Goal: Information Seeking & Learning: Check status

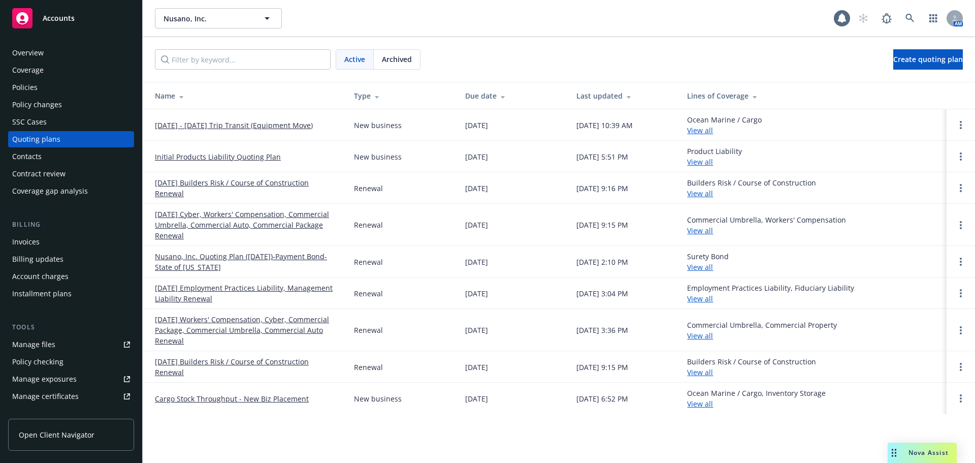
click at [46, 58] on div "Overview" at bounding box center [71, 53] width 118 height 16
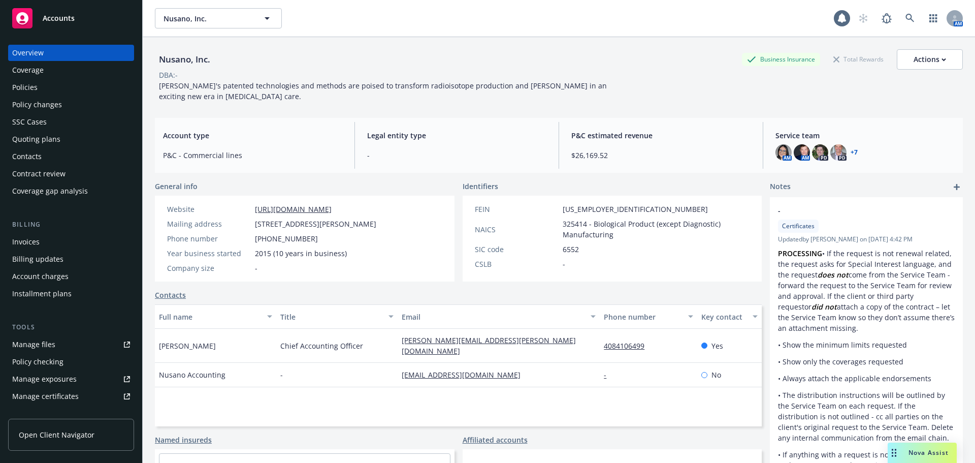
click at [44, 88] on div "Policies" at bounding box center [71, 87] width 118 height 16
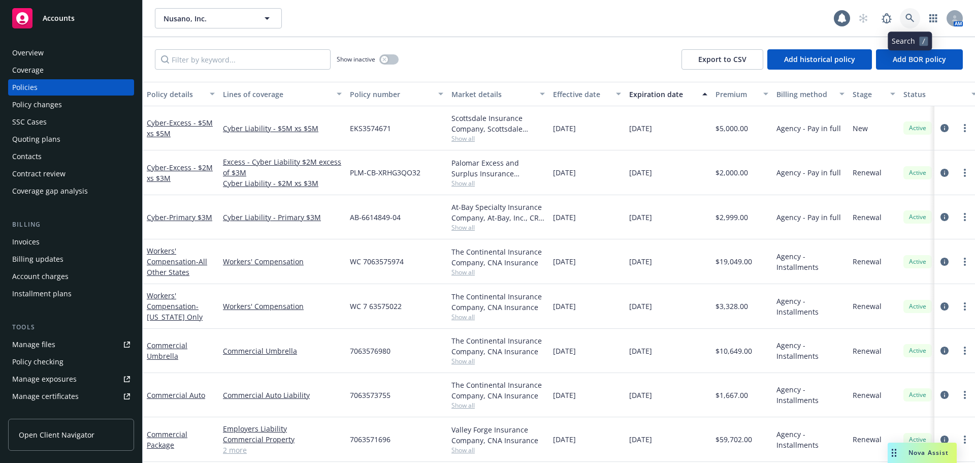
click at [907, 16] on icon at bounding box center [910, 18] width 9 height 9
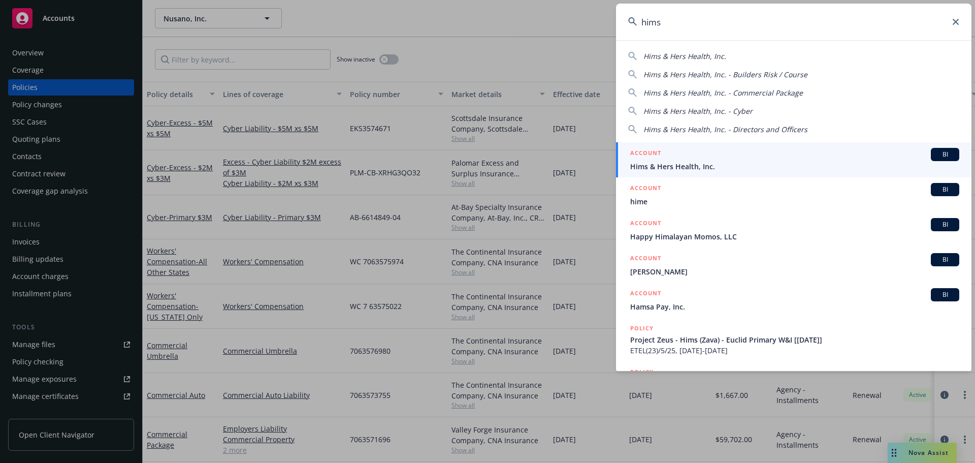
type input "hims"
click at [695, 158] on div "ACCOUNT BI" at bounding box center [794, 154] width 329 height 13
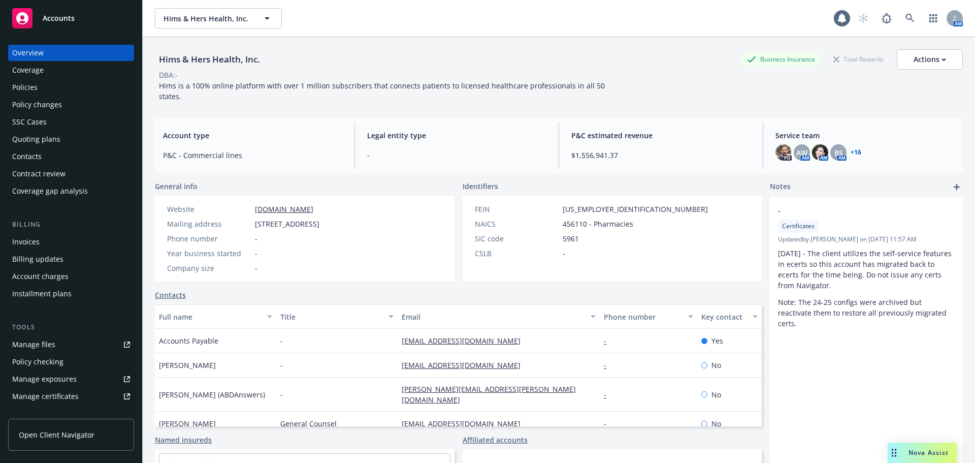
click at [50, 87] on div "Policies" at bounding box center [71, 87] width 118 height 16
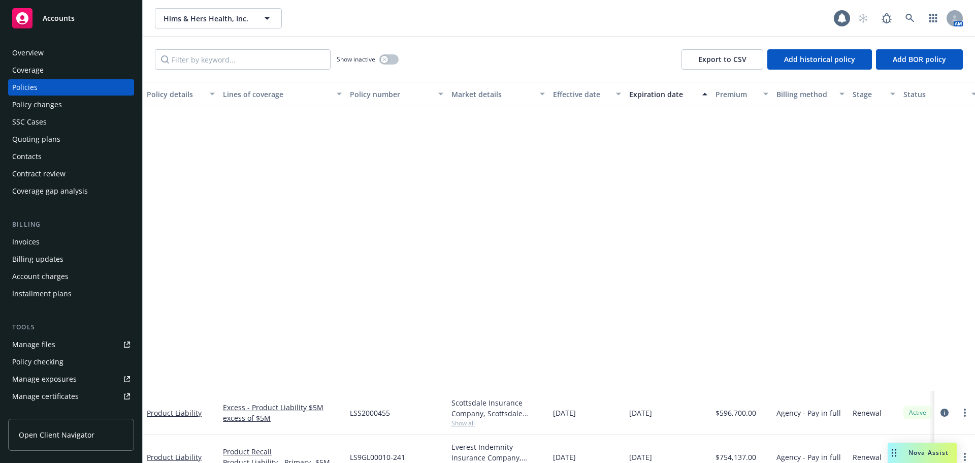
scroll to position [327, 0]
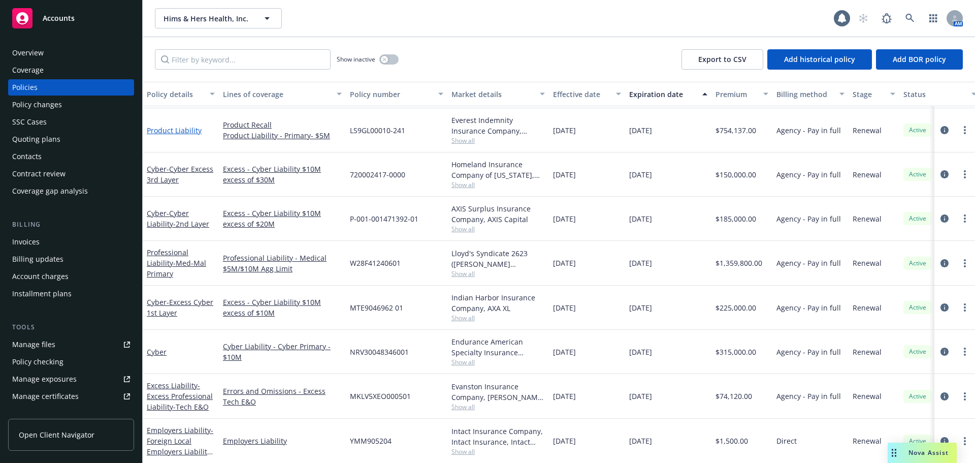
click at [185, 129] on link "Product Liability" at bounding box center [174, 130] width 55 height 10
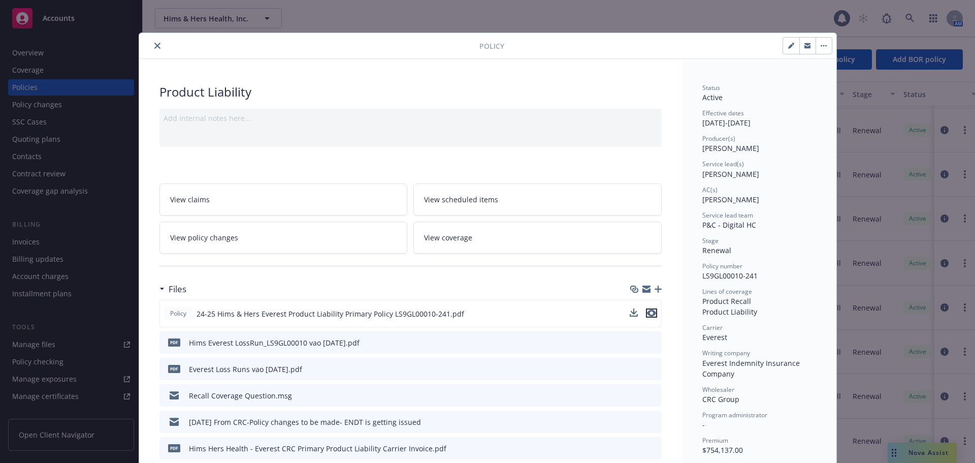
click at [647, 311] on icon "preview file" at bounding box center [651, 312] width 9 height 7
click at [154, 43] on icon "close" at bounding box center [157, 46] width 6 height 6
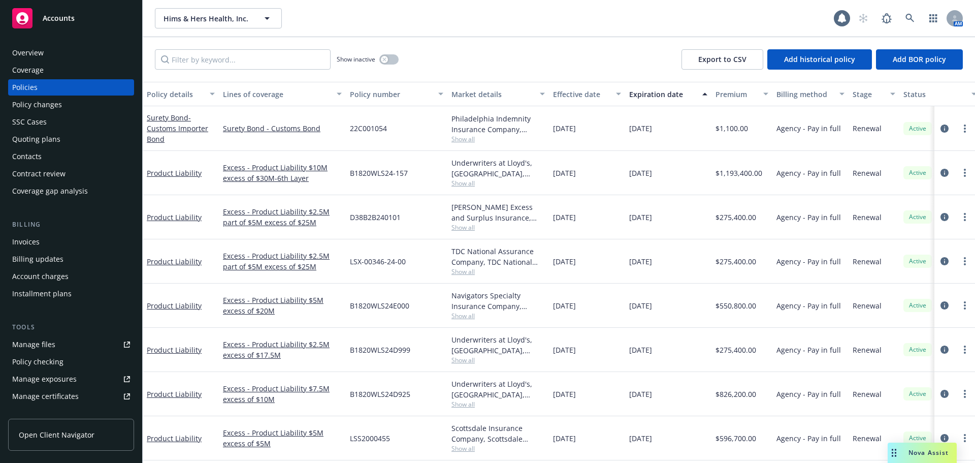
drag, startPoint x: 966, startPoint y: 138, endPoint x: 965, endPoint y: 153, distance: 14.7
click at [374, 250] on div "LSX-00346-24-00" at bounding box center [397, 261] width 102 height 44
click at [178, 302] on link "Product Liability" at bounding box center [174, 306] width 55 height 10
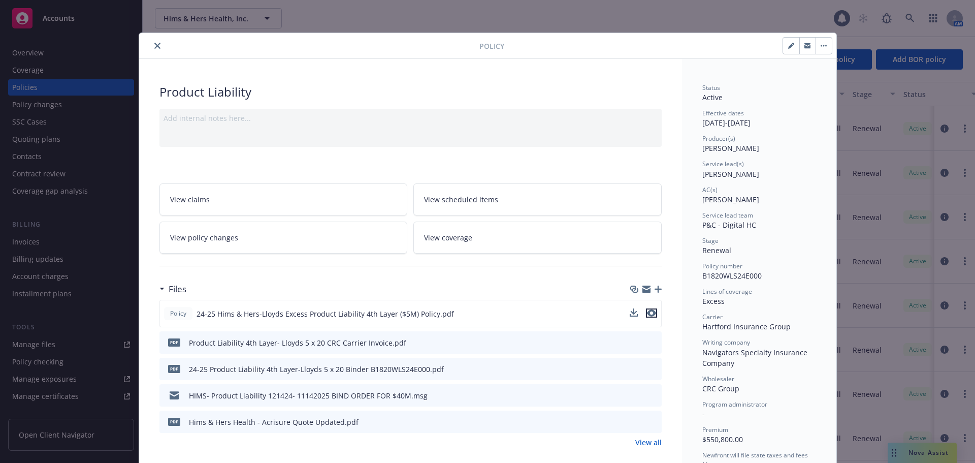
click at [648, 312] on icon "preview file" at bounding box center [651, 312] width 9 height 7
click at [154, 43] on icon "close" at bounding box center [157, 46] width 6 height 6
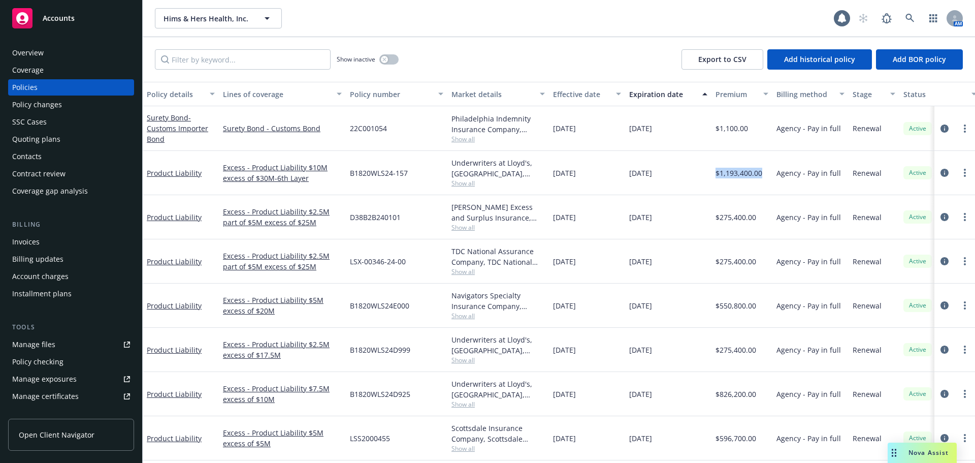
drag, startPoint x: 764, startPoint y: 174, endPoint x: 715, endPoint y: 175, distance: 48.8
click at [715, 175] on div "$1,193,400.00" at bounding box center [742, 173] width 61 height 44
drag, startPoint x: 715, startPoint y: 175, endPoint x: 751, endPoint y: 175, distance: 35.6
click at [751, 175] on div "$1,193,400.00" at bounding box center [742, 173] width 61 height 44
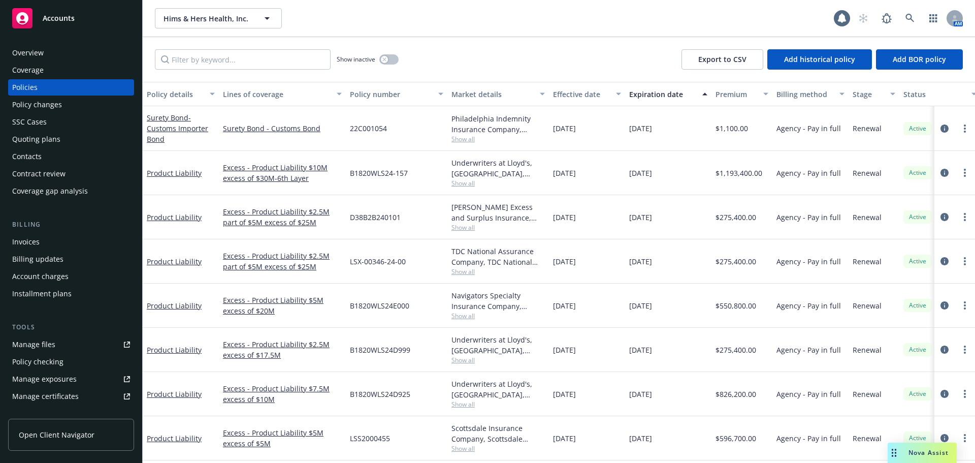
click at [700, 180] on div "[DATE]" at bounding box center [668, 173] width 86 height 44
drag, startPoint x: 700, startPoint y: 179, endPoint x: 751, endPoint y: 174, distance: 51.6
click at [751, 174] on div "Product Liability Excess - Product Liability $10M excess of $30M-6th Layer B182…" at bounding box center [633, 173] width 980 height 44
click at [703, 177] on div "[DATE]" at bounding box center [668, 173] width 86 height 44
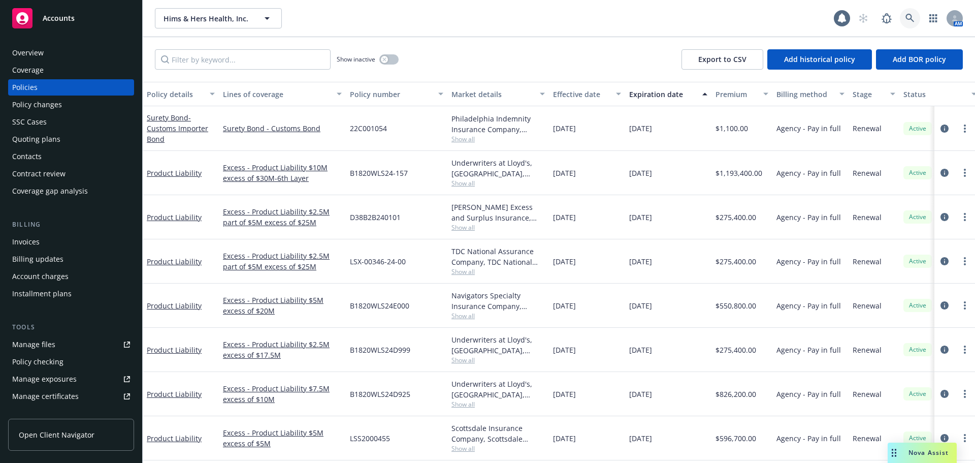
click at [915, 17] on link at bounding box center [910, 18] width 20 height 20
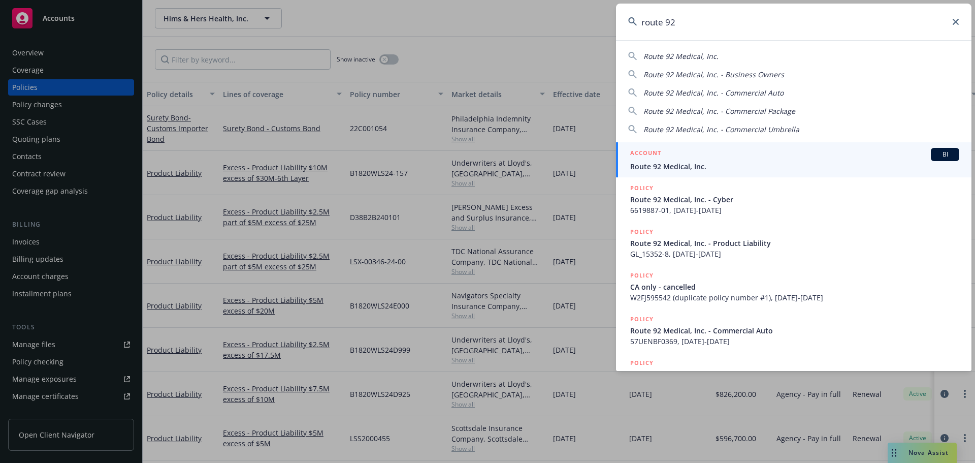
type input "route 92"
click at [695, 154] on div "ACCOUNT BI" at bounding box center [794, 154] width 329 height 13
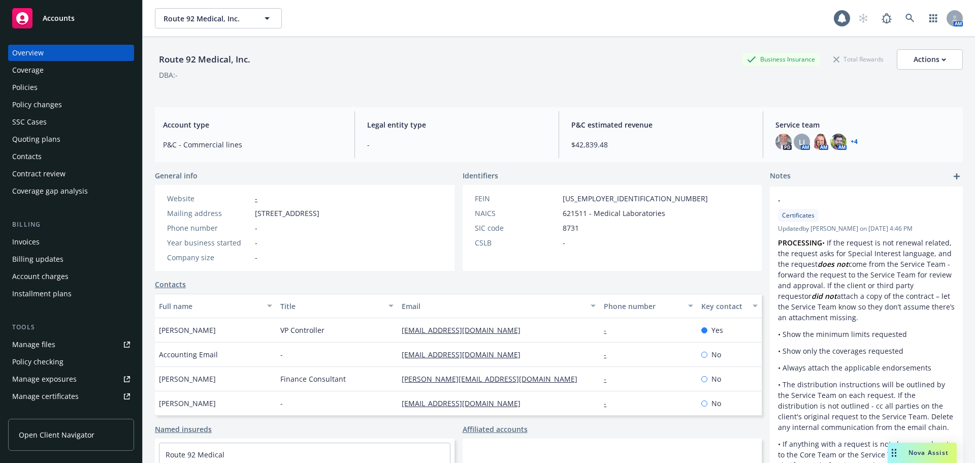
click at [59, 91] on div "Policies" at bounding box center [71, 87] width 118 height 16
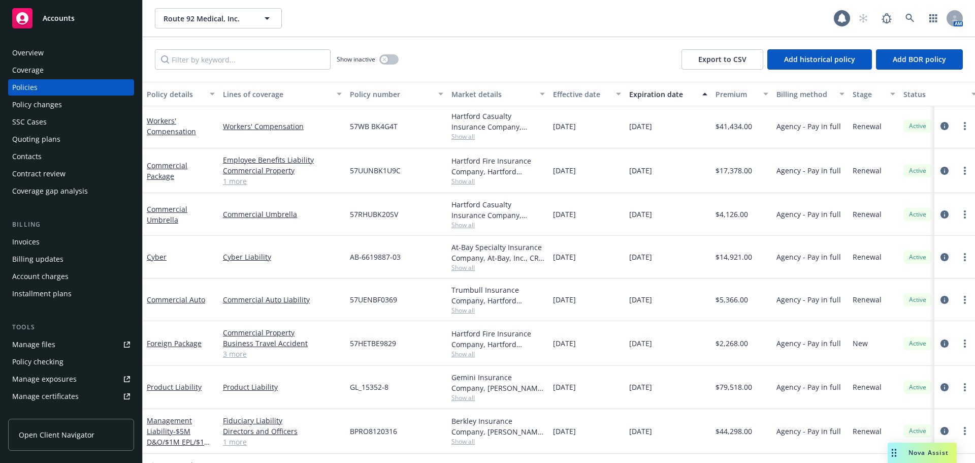
scroll to position [87, 0]
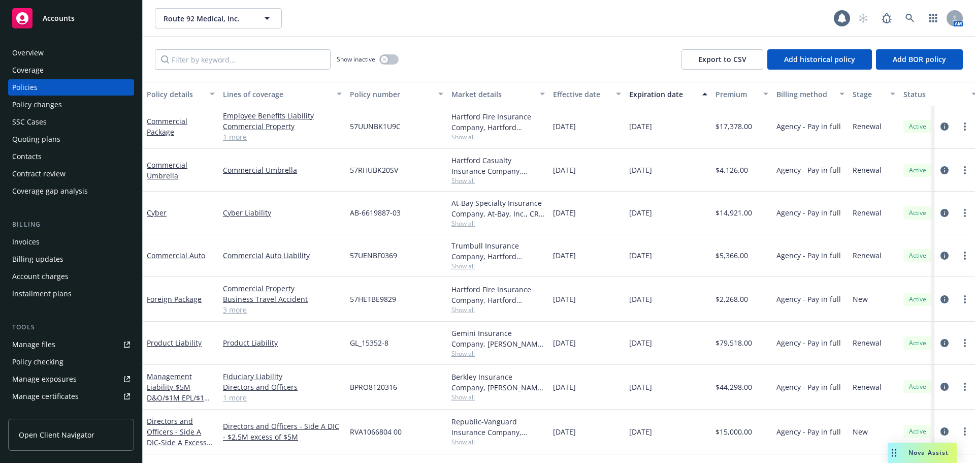
drag, startPoint x: 753, startPoint y: 344, endPoint x: 705, endPoint y: 350, distance: 49.1
click at [705, 350] on div "Product Liability Product Liability GL_15352-8 Gemini Insurance Company, [PERSO…" at bounding box center [633, 343] width 980 height 43
drag, startPoint x: 322, startPoint y: 343, endPoint x: 392, endPoint y: 344, distance: 70.1
click at [392, 344] on div "Product Liability Product Liability GL_15352-8 Gemini Insurance Company, [PERSO…" at bounding box center [633, 343] width 980 height 43
click at [392, 344] on div "GL_15352-8" at bounding box center [397, 343] width 102 height 43
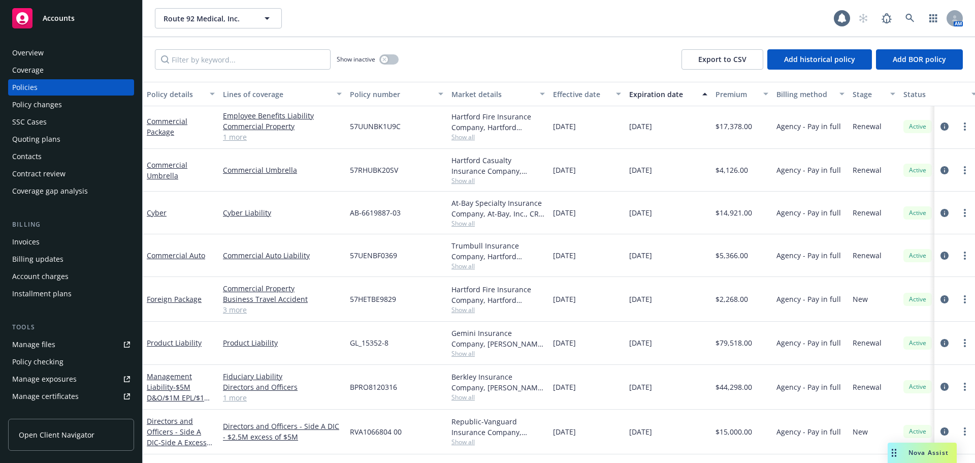
drag, startPoint x: 765, startPoint y: 343, endPoint x: 711, endPoint y: 345, distance: 53.9
click at [711, 345] on div "Product Liability Product Liability GL_15352-8 Gemini Insurance Company, [PERSO…" at bounding box center [633, 343] width 980 height 43
click at [711, 345] on div "[DATE]" at bounding box center [668, 343] width 86 height 43
drag, startPoint x: 759, startPoint y: 342, endPoint x: 688, endPoint y: 344, distance: 71.2
click at [688, 344] on div "Product Liability Product Liability GL_15352-8 Gemini Insurance Company, [PERSO…" at bounding box center [633, 343] width 980 height 43
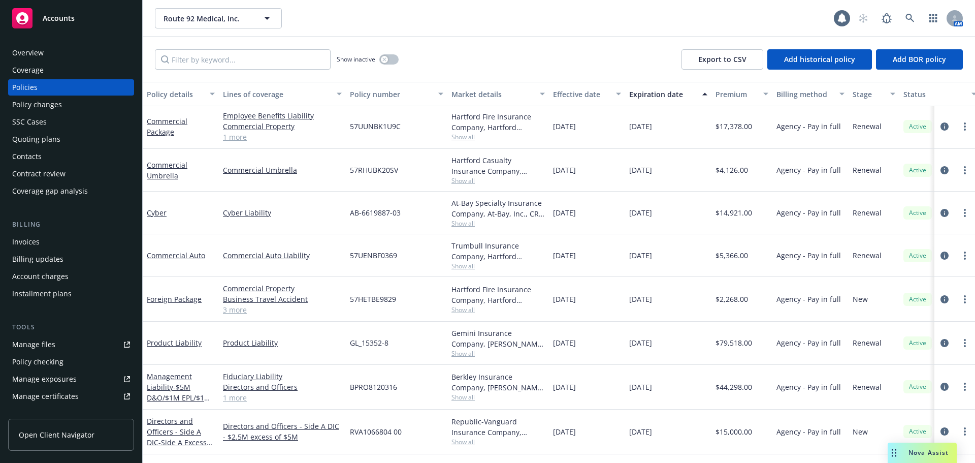
click at [688, 344] on div "[DATE]" at bounding box center [668, 343] width 86 height 43
drag, startPoint x: 753, startPoint y: 342, endPoint x: 710, endPoint y: 343, distance: 43.7
click at [710, 343] on div "Product Liability Product Liability GL_15352-8 Gemini Insurance Company, [PERSO…" at bounding box center [633, 343] width 980 height 43
click at [708, 343] on div "[DATE]" at bounding box center [668, 343] width 86 height 43
drag, startPoint x: 764, startPoint y: 342, endPoint x: 711, endPoint y: 344, distance: 52.9
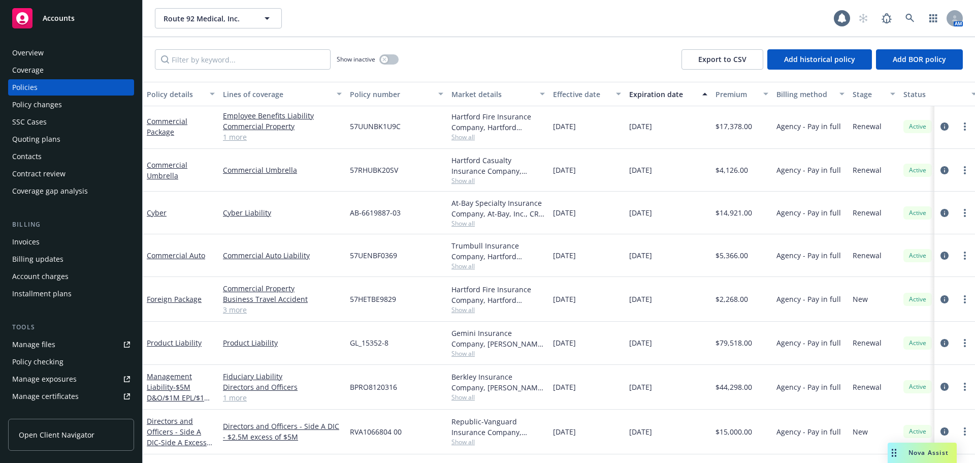
click at [711, 344] on div "Product Liability Product Liability GL_15352-8 Gemini Insurance Company, [PERSO…" at bounding box center [633, 343] width 980 height 43
click at [711, 344] on div "[DATE]" at bounding box center [668, 343] width 86 height 43
drag, startPoint x: 711, startPoint y: 344, endPoint x: 758, endPoint y: 342, distance: 46.8
click at [758, 342] on div "Product Liability Product Liability GL_15352-8 Gemini Insurance Company, [PERSO…" at bounding box center [633, 343] width 980 height 43
click at [758, 342] on div "$79,518.00" at bounding box center [742, 343] width 61 height 43
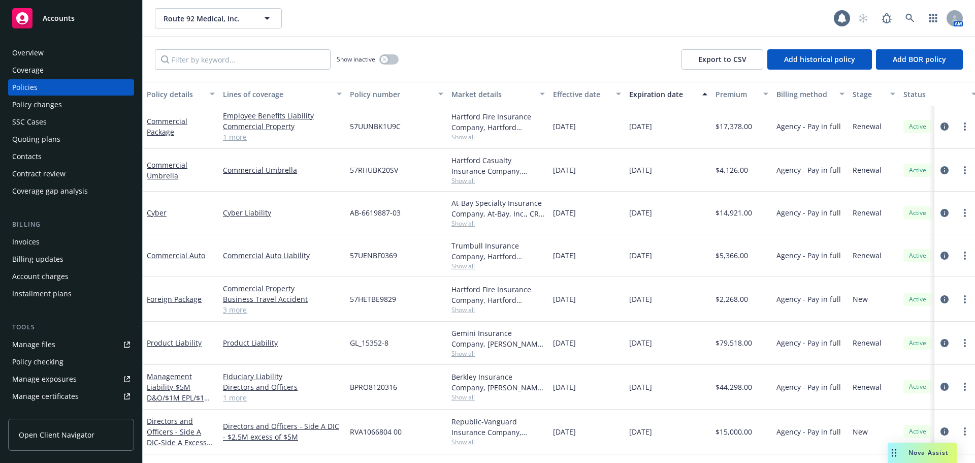
drag, startPoint x: 757, startPoint y: 342, endPoint x: 710, endPoint y: 343, distance: 46.7
click at [710, 343] on div "Product Liability Product Liability GL_15352-8 Gemini Insurance Company, [PERSO…" at bounding box center [633, 343] width 980 height 43
click at [710, 343] on div "[DATE]" at bounding box center [668, 343] width 86 height 43
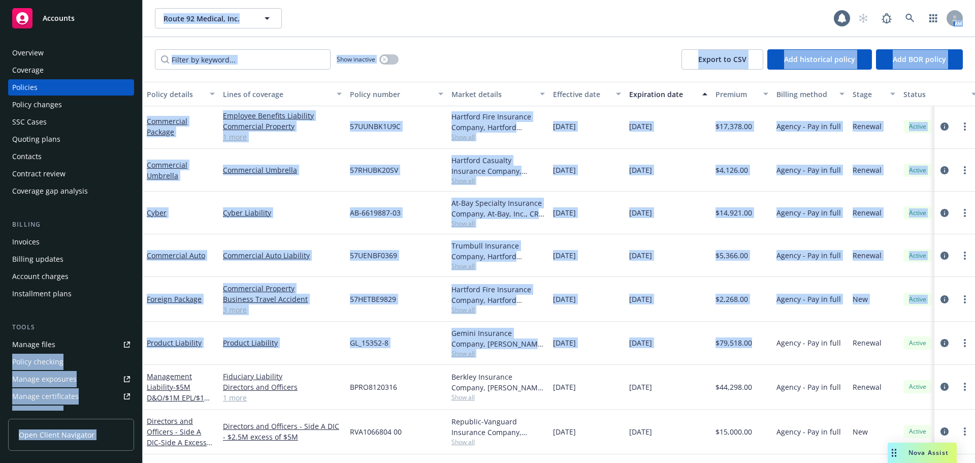
drag, startPoint x: 751, startPoint y: 344, endPoint x: 142, endPoint y: 344, distance: 609.6
click at [142, 344] on div "Accounts Overview Coverage Policies Policy changes SSC Cases Quoting plans Cont…" at bounding box center [487, 231] width 975 height 463
click at [384, 347] on span "GL_15352-8" at bounding box center [369, 342] width 39 height 11
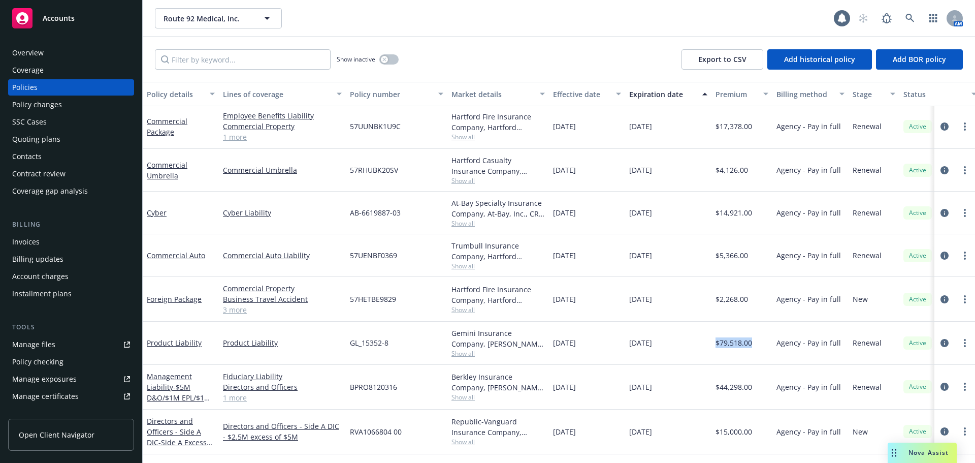
drag, startPoint x: 759, startPoint y: 344, endPoint x: 712, endPoint y: 347, distance: 47.3
click at [712, 347] on div "$79,518.00" at bounding box center [742, 343] width 61 height 43
drag, startPoint x: 753, startPoint y: 344, endPoint x: 693, endPoint y: 346, distance: 60.0
click at [693, 346] on div "Product Liability Product Liability GL_15352-8 Gemini Insurance Company, [PERSO…" at bounding box center [633, 343] width 980 height 43
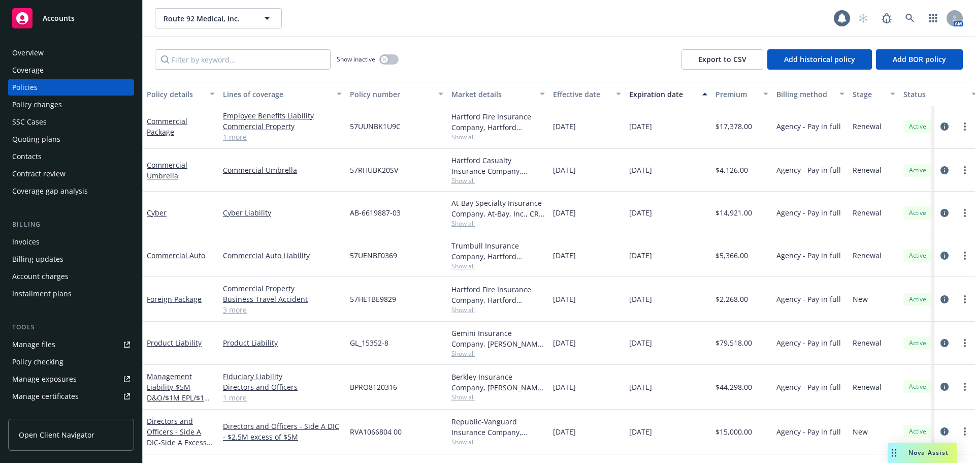
click at [695, 352] on div "[DATE]" at bounding box center [668, 343] width 86 height 43
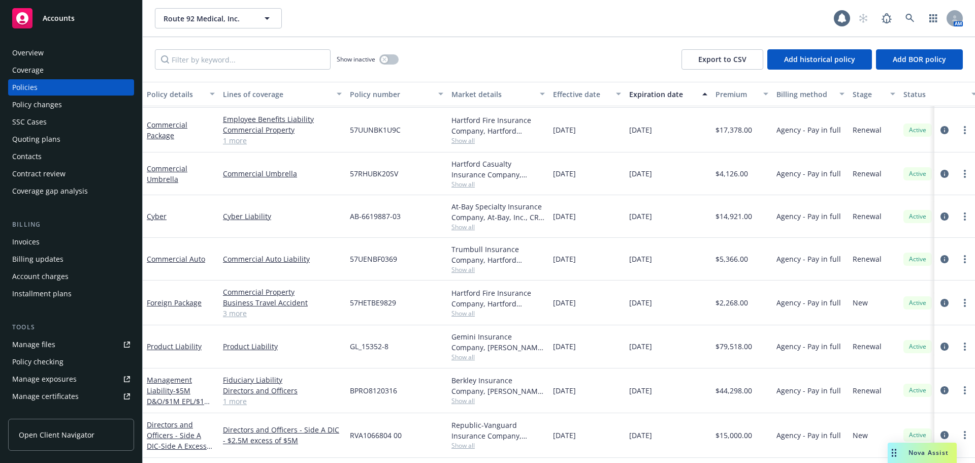
scroll to position [0, 0]
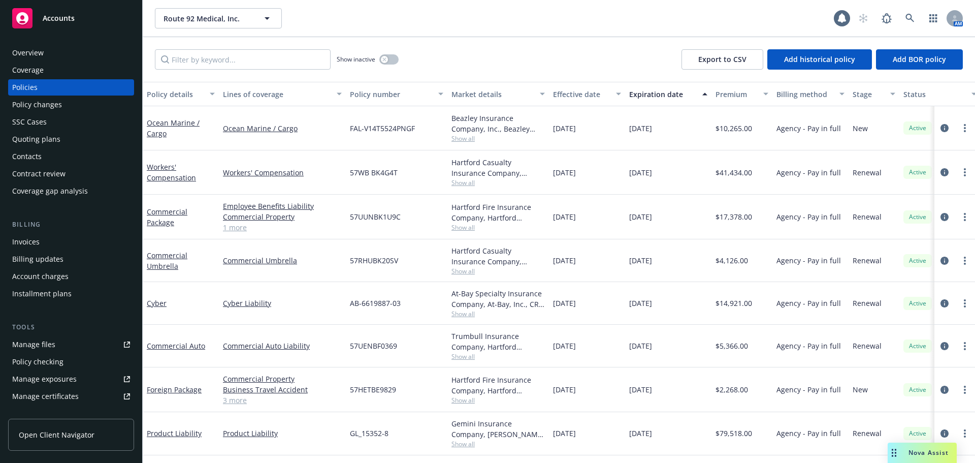
click at [589, 148] on div "[DATE]" at bounding box center [587, 128] width 76 height 44
click at [917, 21] on link at bounding box center [910, 18] width 20 height 20
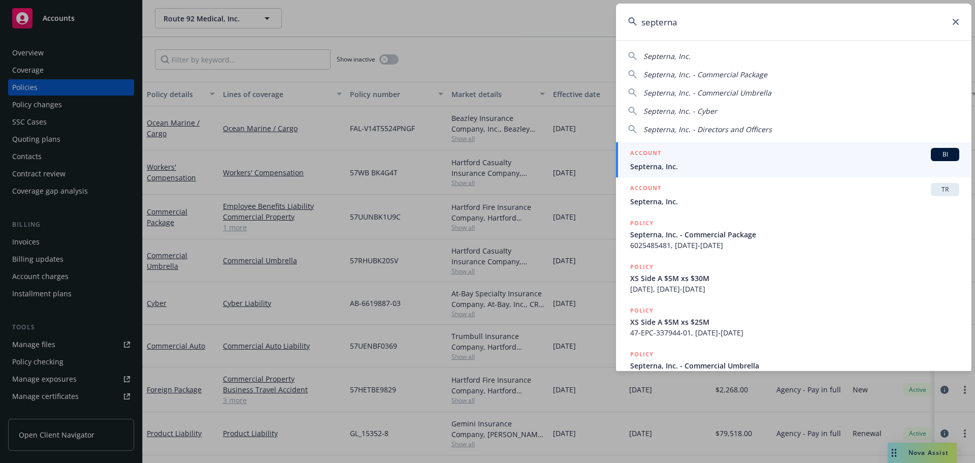
type input "septerna"
click at [690, 165] on span "Septerna, Inc." at bounding box center [794, 166] width 329 height 11
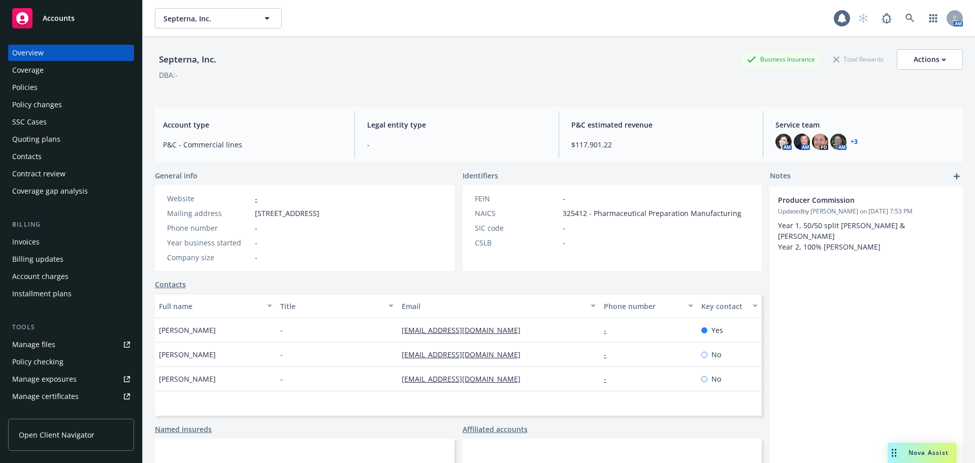
click at [49, 90] on div "Policies" at bounding box center [71, 87] width 118 height 16
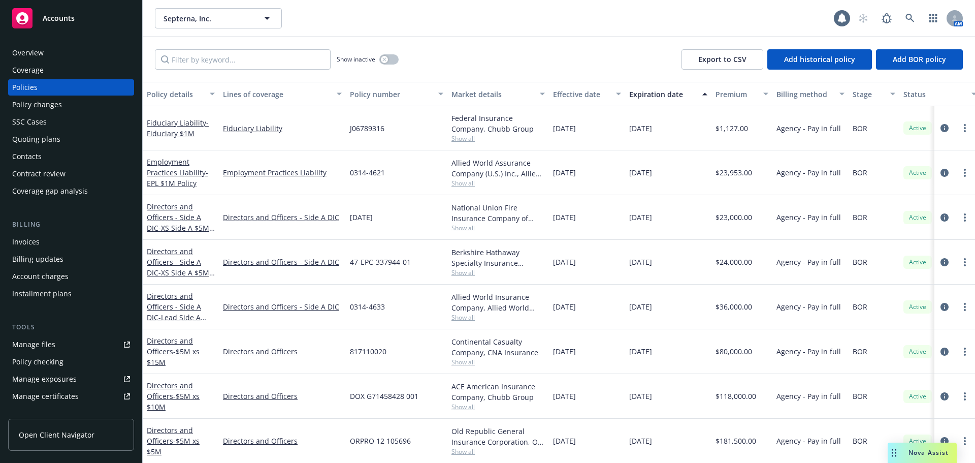
click at [43, 49] on div "Overview" at bounding box center [71, 53] width 118 height 16
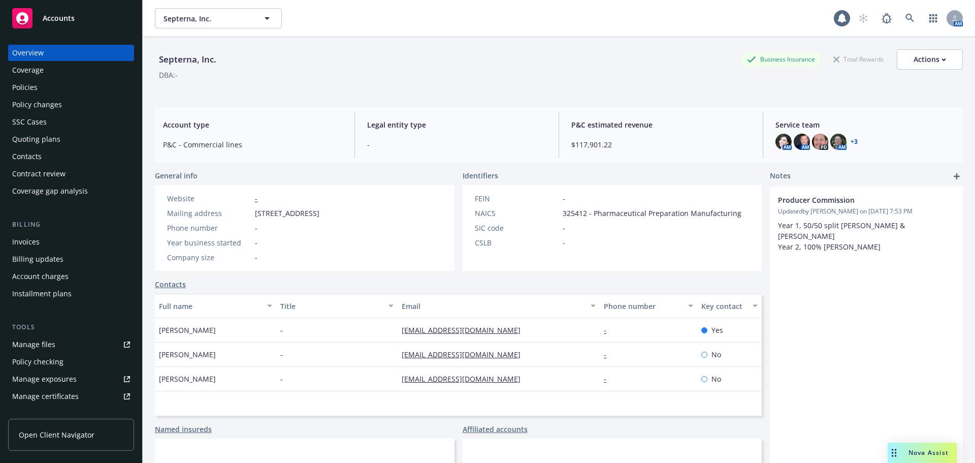
click at [67, 89] on div "Policies" at bounding box center [71, 87] width 118 height 16
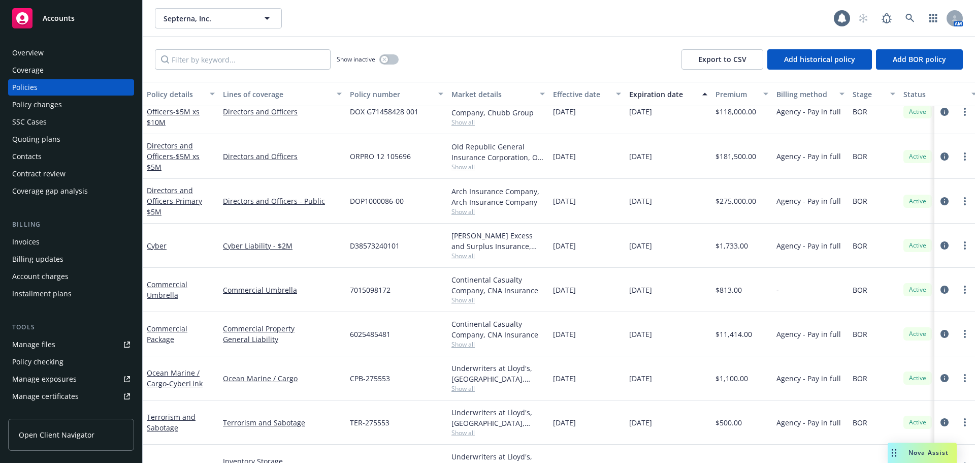
scroll to position [294, 0]
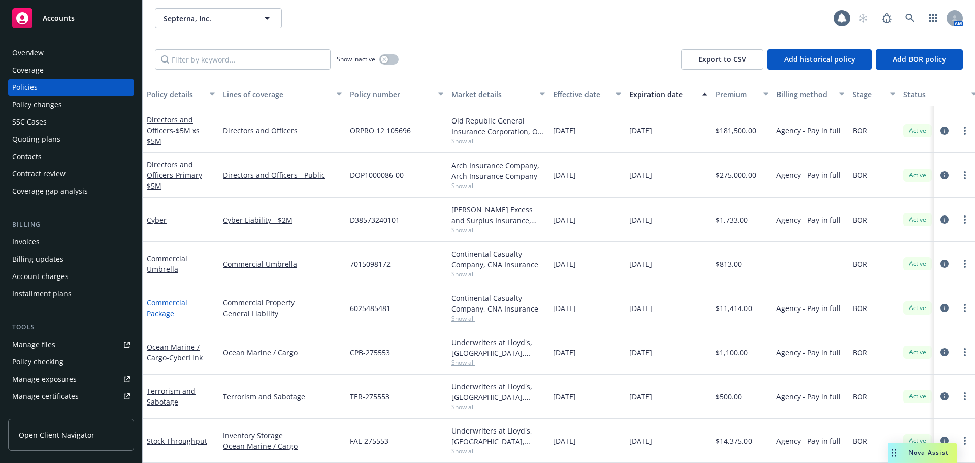
click at [175, 298] on link "Commercial Package" at bounding box center [167, 308] width 41 height 20
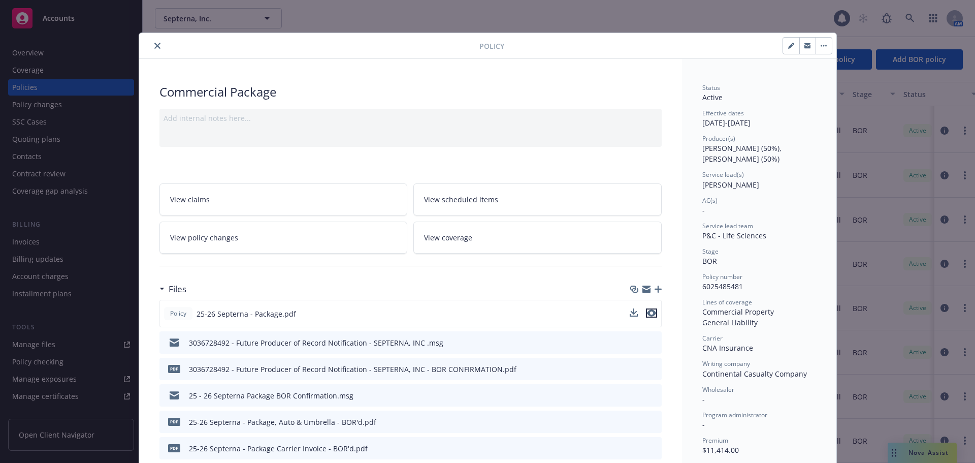
click at [647, 313] on icon "preview file" at bounding box center [651, 312] width 9 height 7
click at [155, 45] on icon "close" at bounding box center [157, 46] width 6 height 6
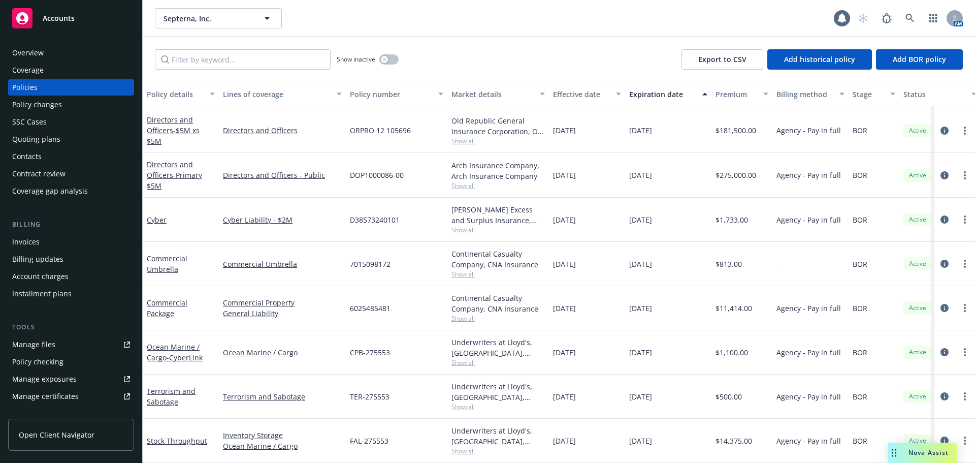
click at [152, 41] on div "Show inactive Export to CSV Add historical policy Add BOR policy" at bounding box center [559, 59] width 833 height 45
click at [42, 242] on div "Invoices" at bounding box center [71, 242] width 118 height 16
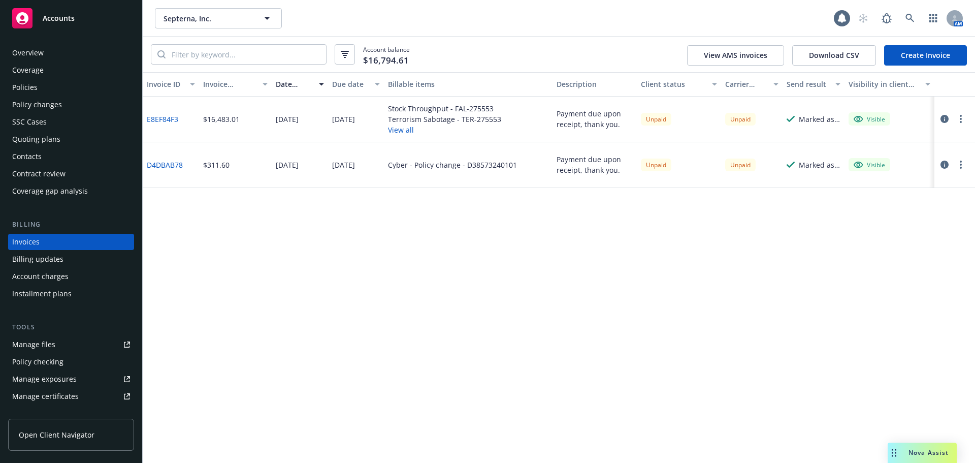
click at [405, 132] on button "View all" at bounding box center [444, 129] width 113 height 11
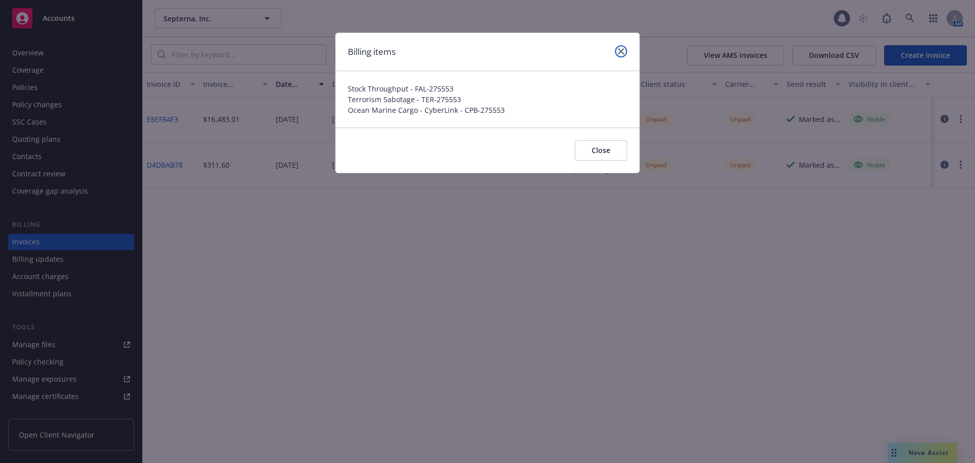
click at [626, 47] on link "close" at bounding box center [621, 51] width 12 height 12
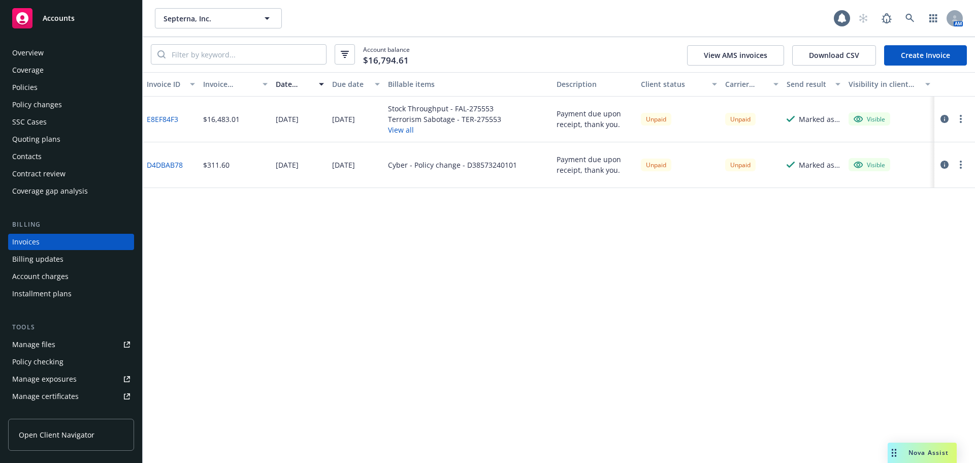
click at [69, 56] on div "Overview" at bounding box center [71, 53] width 118 height 16
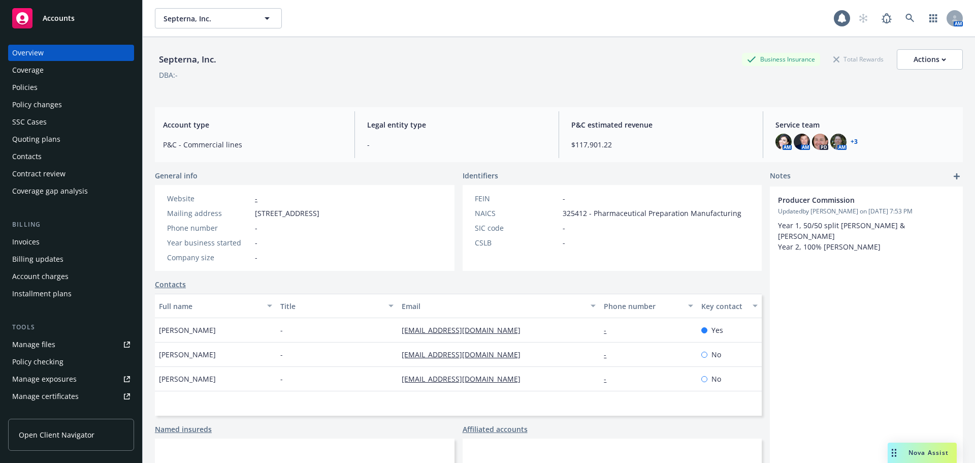
click at [56, 88] on div "Policies" at bounding box center [71, 87] width 118 height 16
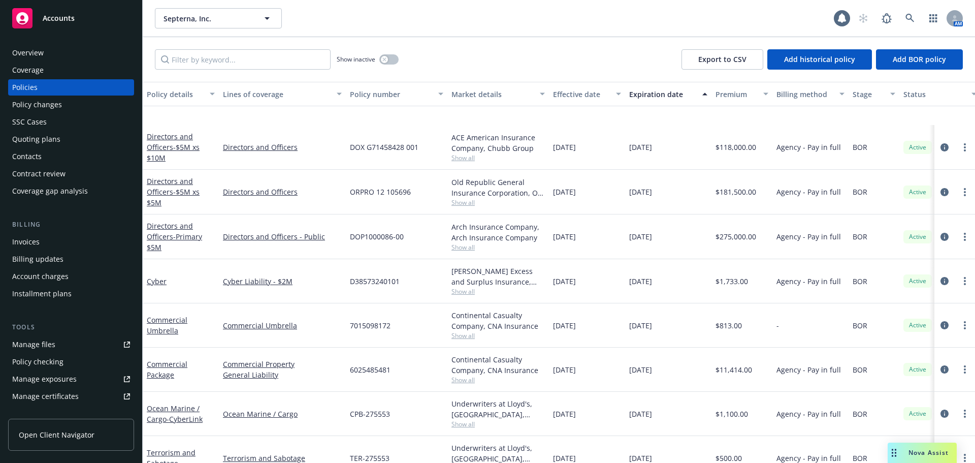
scroll to position [294, 0]
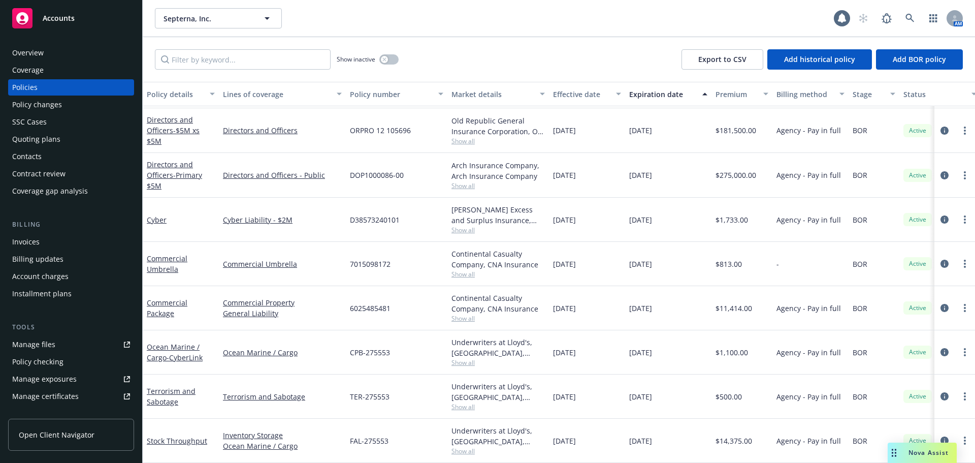
click at [32, 233] on div "Billing Invoices Billing updates Account charges Installment plans" at bounding box center [71, 260] width 126 height 82
click at [34, 238] on div "Invoices" at bounding box center [25, 242] width 27 height 16
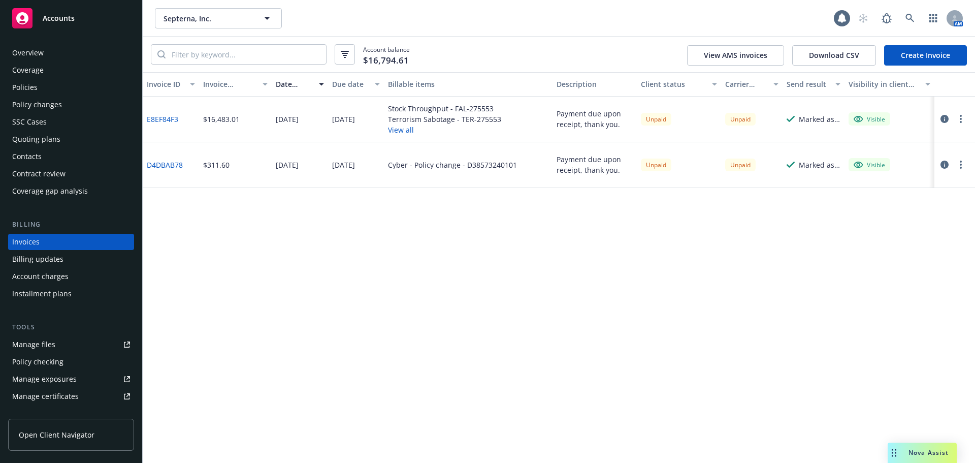
click at [170, 121] on link "E8EF84F3" at bounding box center [162, 119] width 31 height 11
click at [47, 84] on div "Policies" at bounding box center [71, 87] width 118 height 16
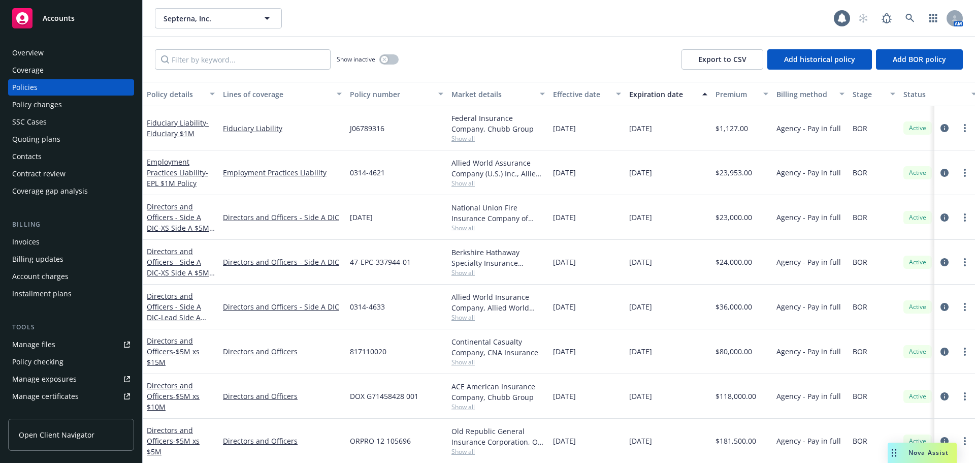
click at [31, 54] on div "Overview" at bounding box center [27, 53] width 31 height 16
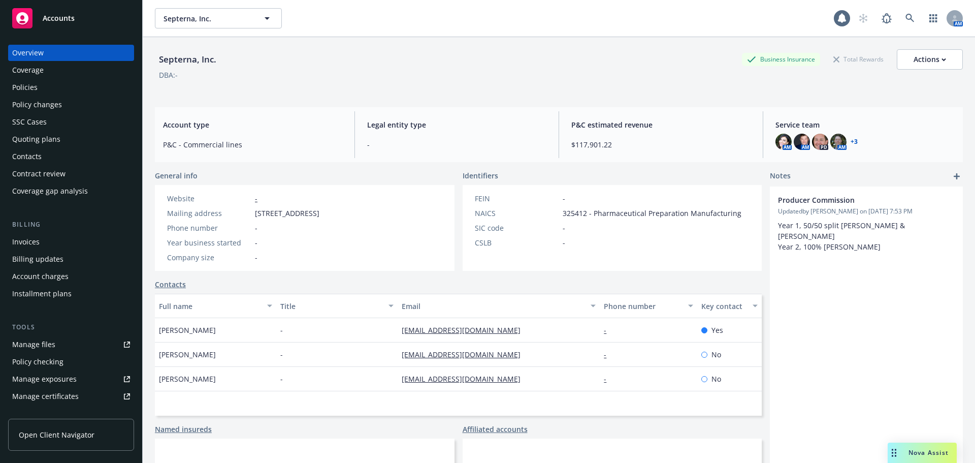
click at [71, 87] on div "Policies" at bounding box center [71, 87] width 118 height 16
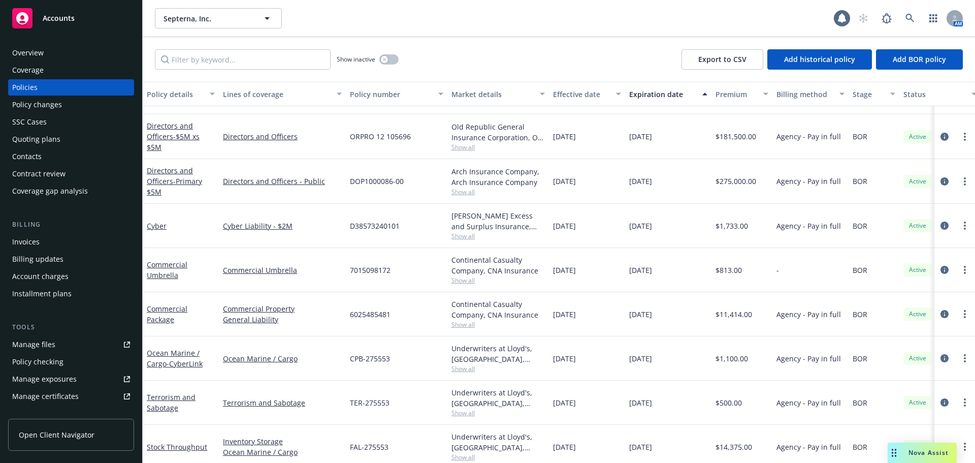
scroll to position [294, 0]
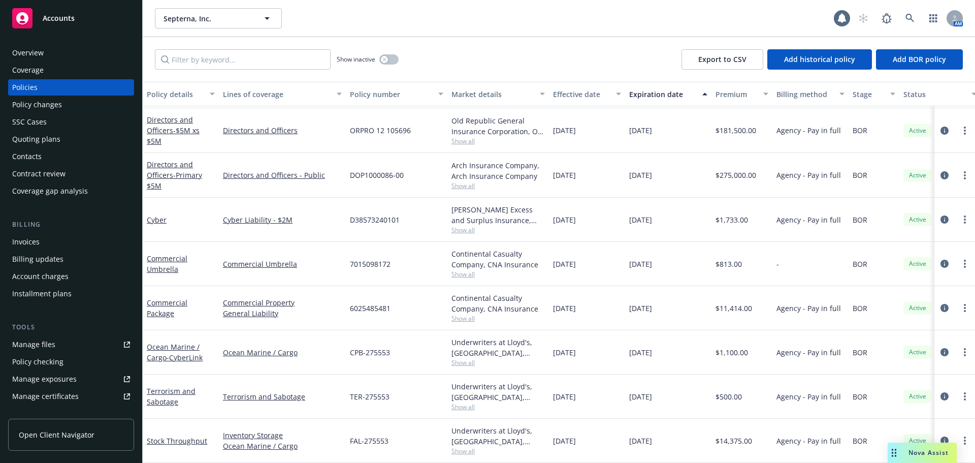
click at [46, 47] on div "Overview" at bounding box center [71, 53] width 118 height 16
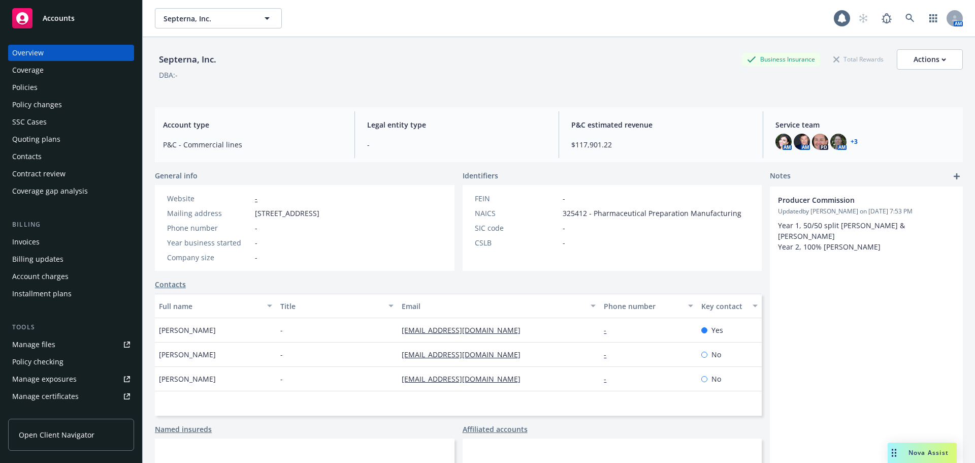
click at [56, 83] on div "Policies" at bounding box center [71, 87] width 118 height 16
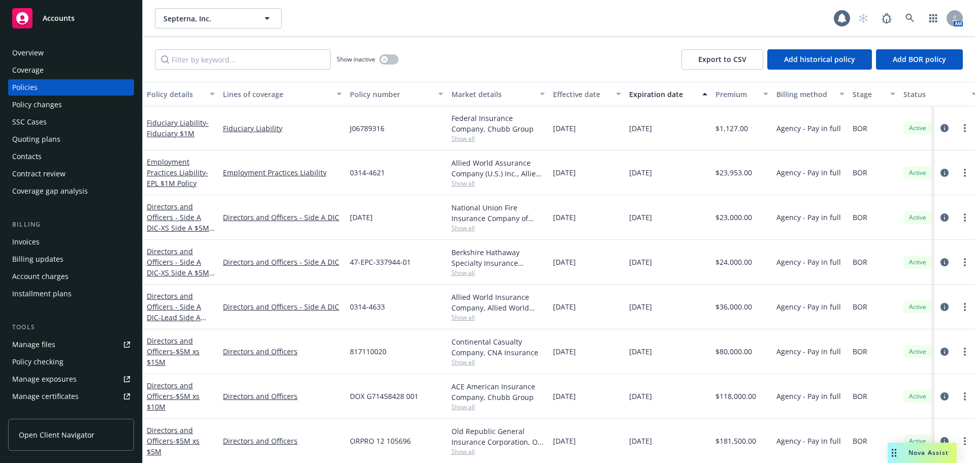
click at [15, 44] on div "Overview Coverage Policies Policy changes SSC Cases Quoting plans Contacts Cont…" at bounding box center [71, 248] width 142 height 430
click at [16, 48] on div "Overview" at bounding box center [27, 53] width 31 height 16
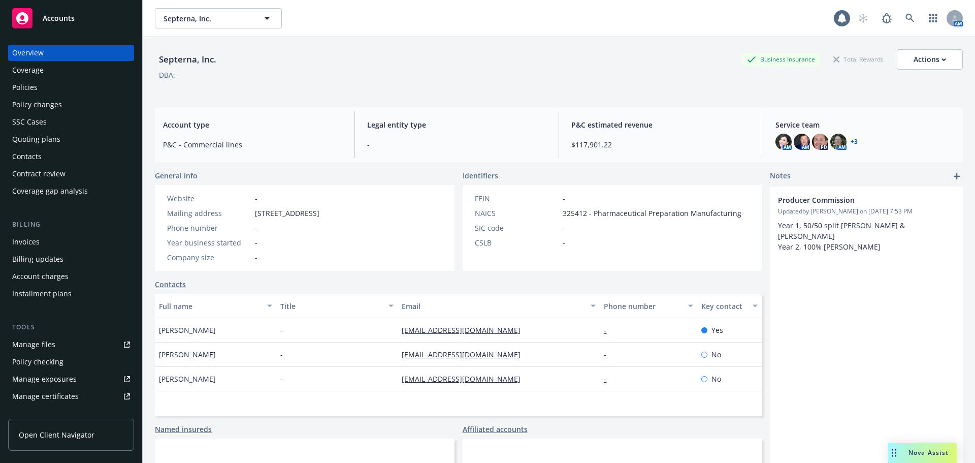
click at [54, 137] on div "Quoting plans" at bounding box center [36, 139] width 48 height 16
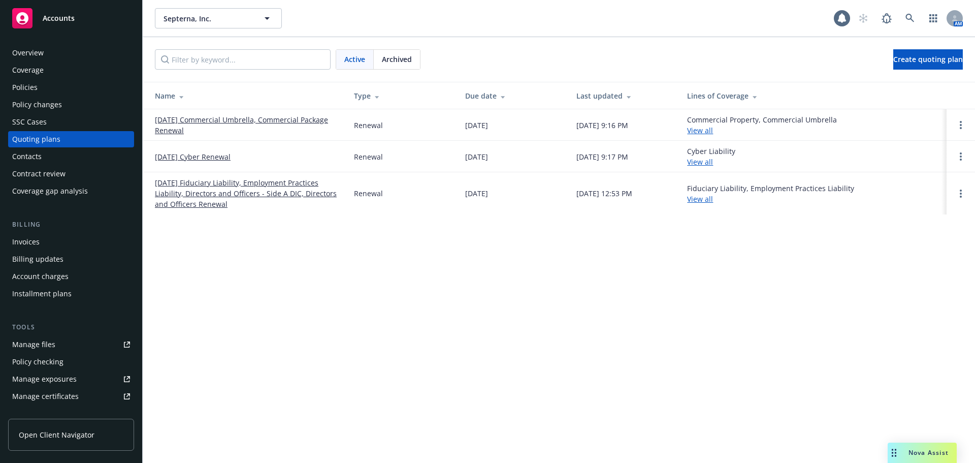
click at [184, 120] on link "[DATE] Commercial Umbrella, Commercial Package Renewal" at bounding box center [246, 124] width 183 height 21
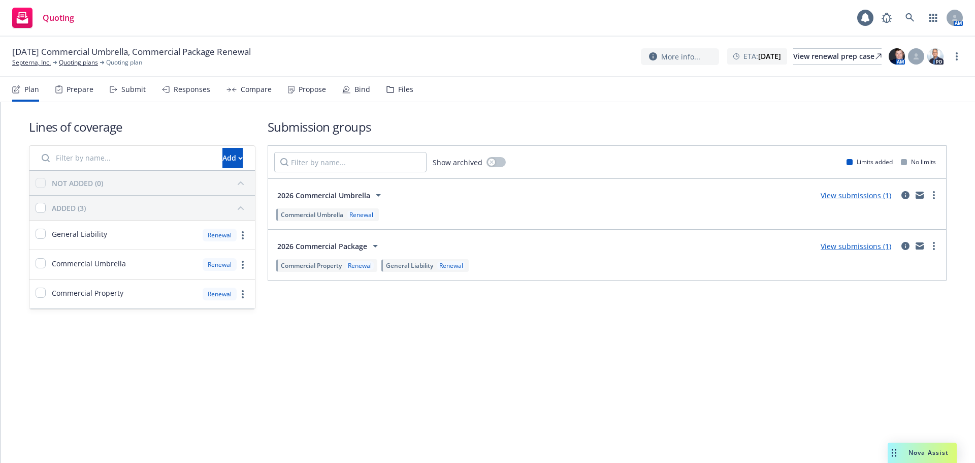
click at [410, 95] on nav "Plan Prepare Submit Responses Compare Propose Bind Files" at bounding box center [487, 89] width 951 height 24
click at [392, 87] on div "Files" at bounding box center [400, 89] width 27 height 24
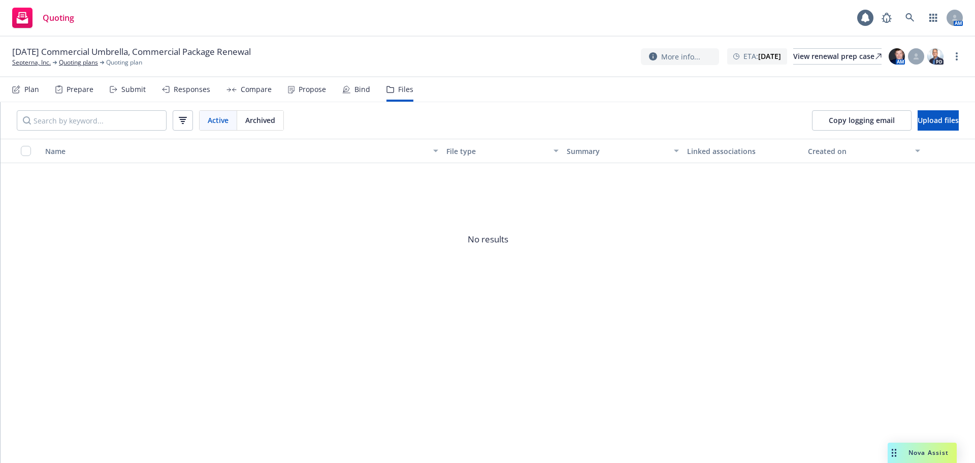
click at [39, 88] on div "Plan Prepare Submit Responses Compare Propose Bind Files" at bounding box center [212, 89] width 401 height 24
click at [28, 90] on div "Plan" at bounding box center [31, 89] width 15 height 8
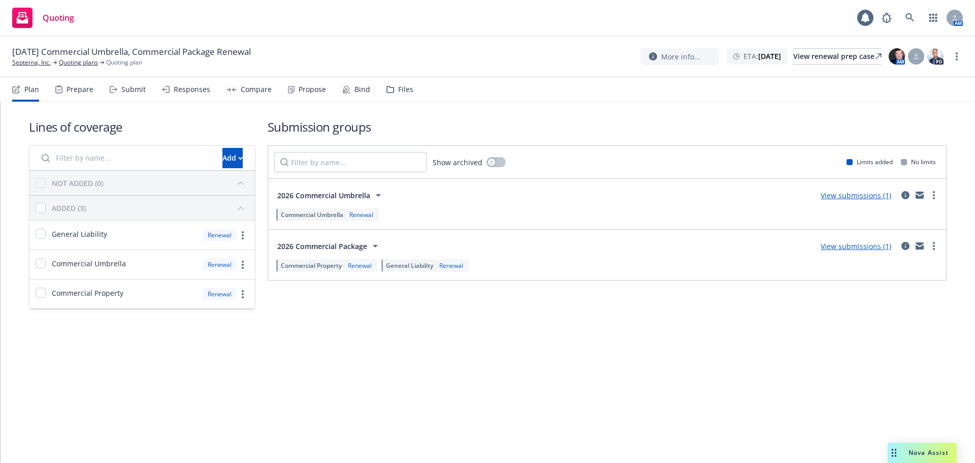
click at [354, 247] on span "2026 Commercial Package" at bounding box center [322, 246] width 90 height 11
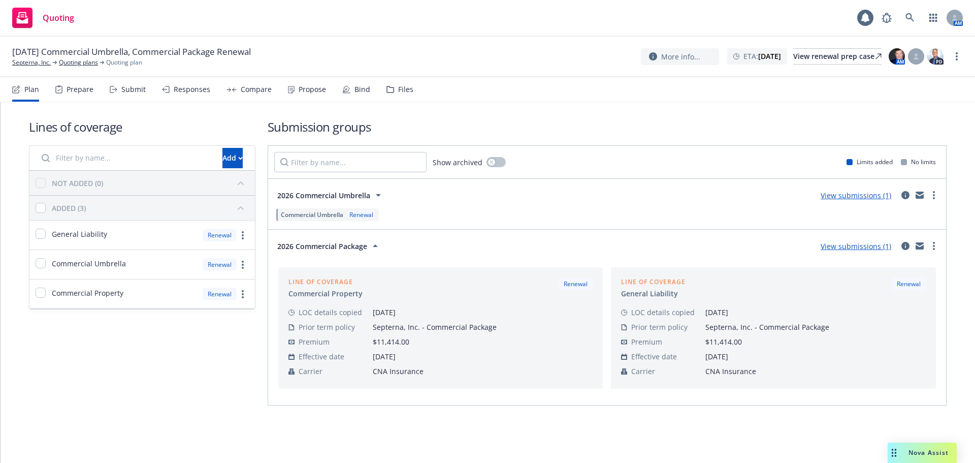
click at [354, 247] on span "2026 Commercial Package" at bounding box center [322, 246] width 90 height 11
